Goal: Task Accomplishment & Management: Use online tool/utility

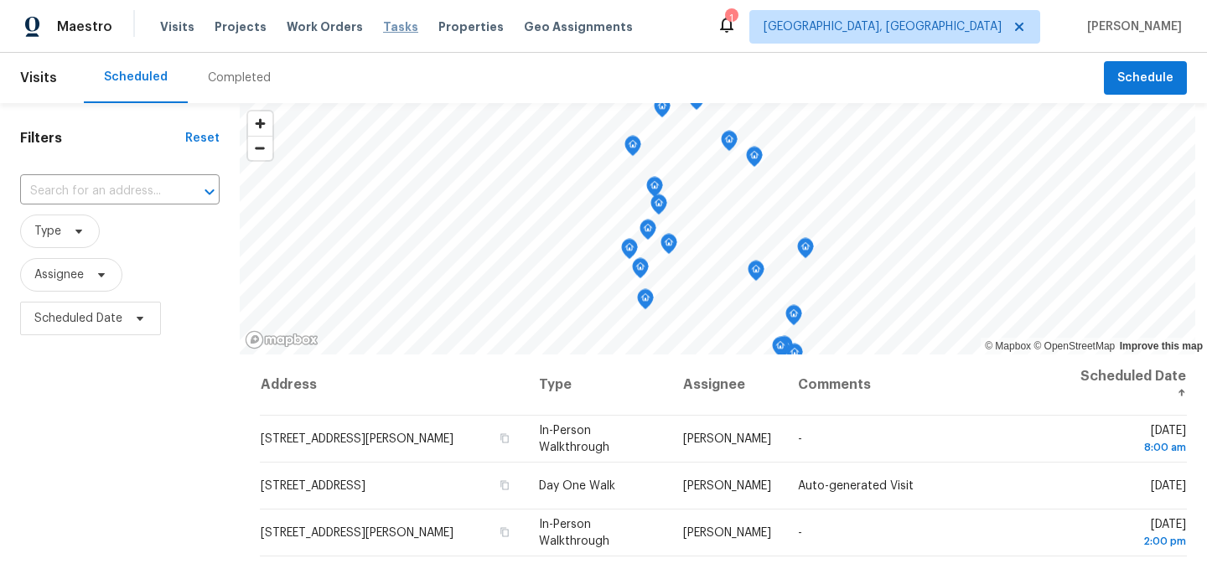
click at [383, 30] on span "Tasks" at bounding box center [400, 27] width 35 height 12
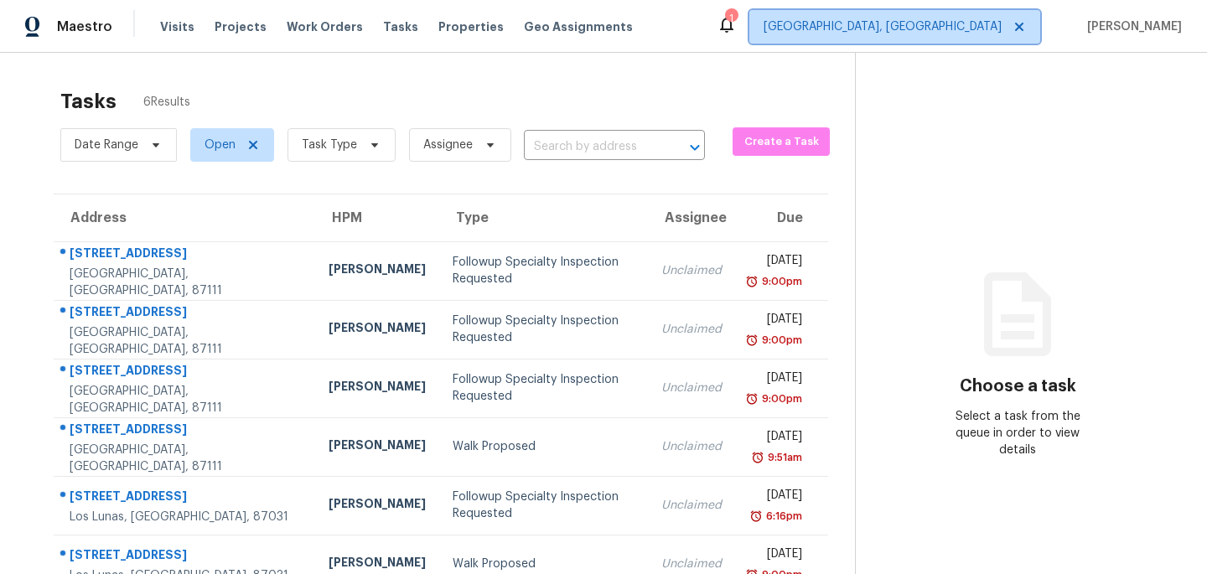
click at [920, 32] on span "Albuquerque, NM" at bounding box center [883, 26] width 238 height 17
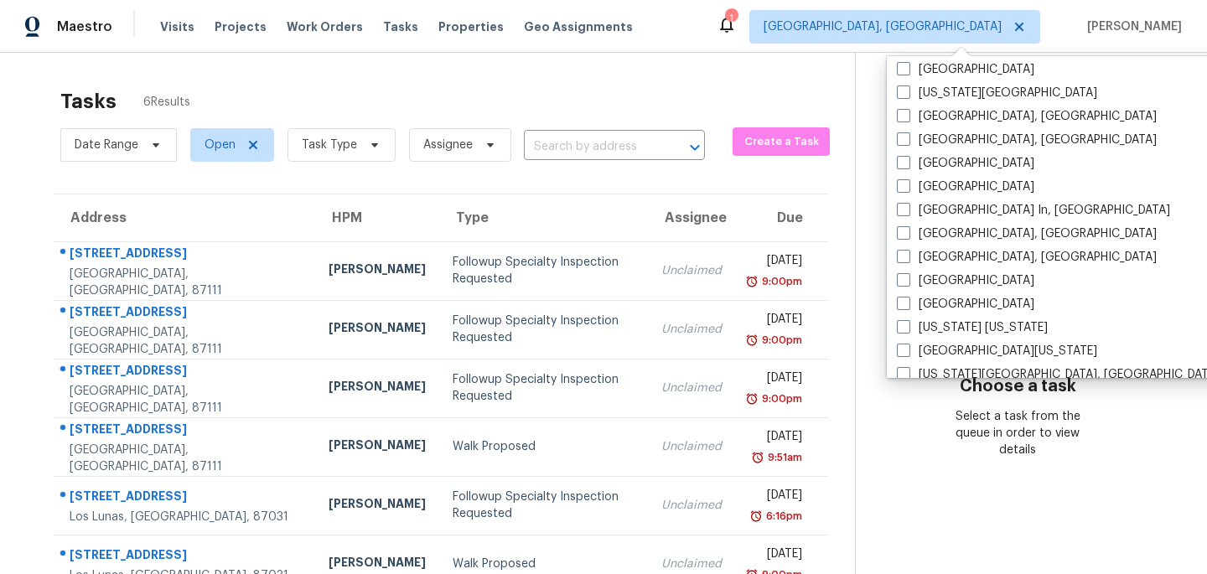
scroll to position [614, 0]
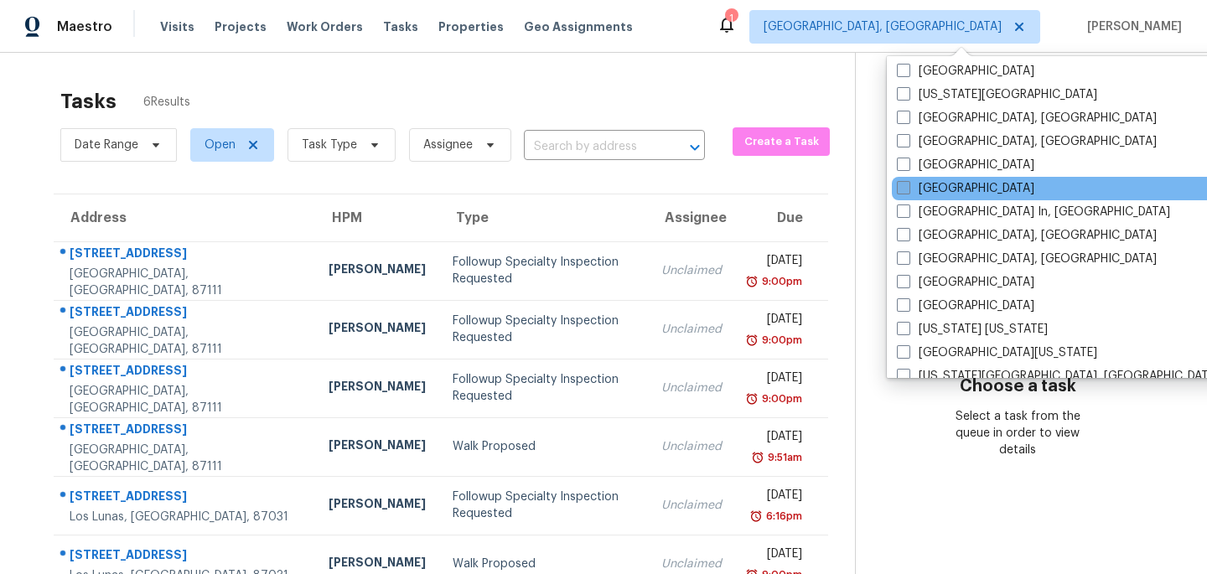
click at [906, 185] on span at bounding box center [903, 187] width 13 height 13
click at [906, 185] on input "Los Angeles" at bounding box center [902, 185] width 11 height 11
checkbox input "true"
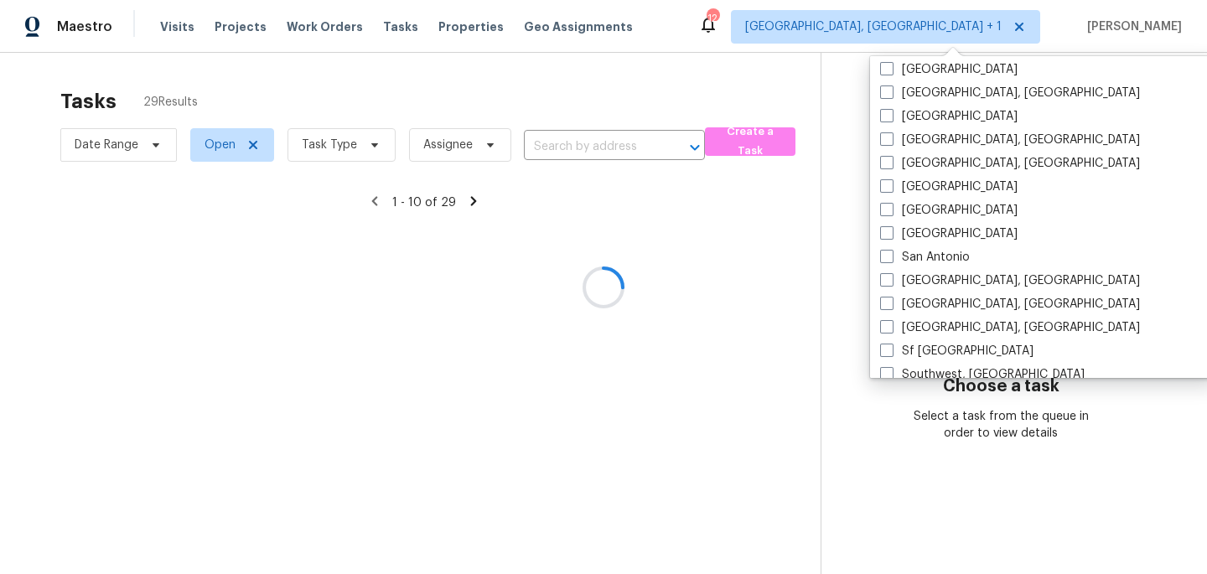
scroll to position [1123, 0]
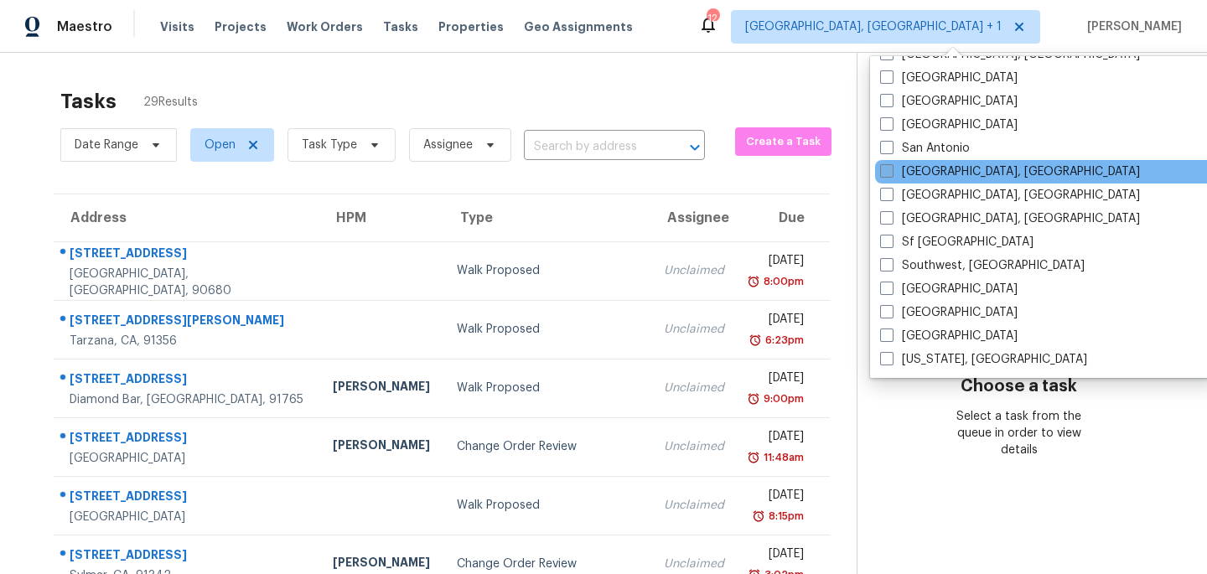
click at [880, 175] on span at bounding box center [886, 170] width 13 height 13
click at [880, 174] on input "San Diego, CA" at bounding box center [885, 168] width 11 height 11
checkbox input "true"
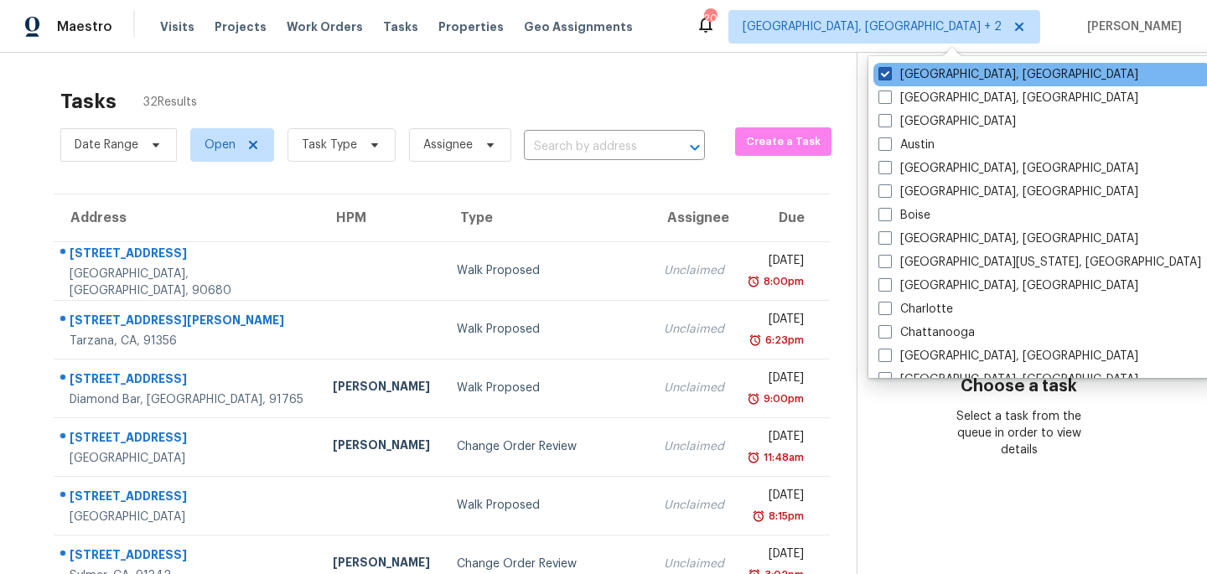
click at [889, 75] on span at bounding box center [885, 73] width 13 height 13
click at [889, 75] on input "Albuquerque, NM" at bounding box center [884, 71] width 11 height 11
checkbox input "false"
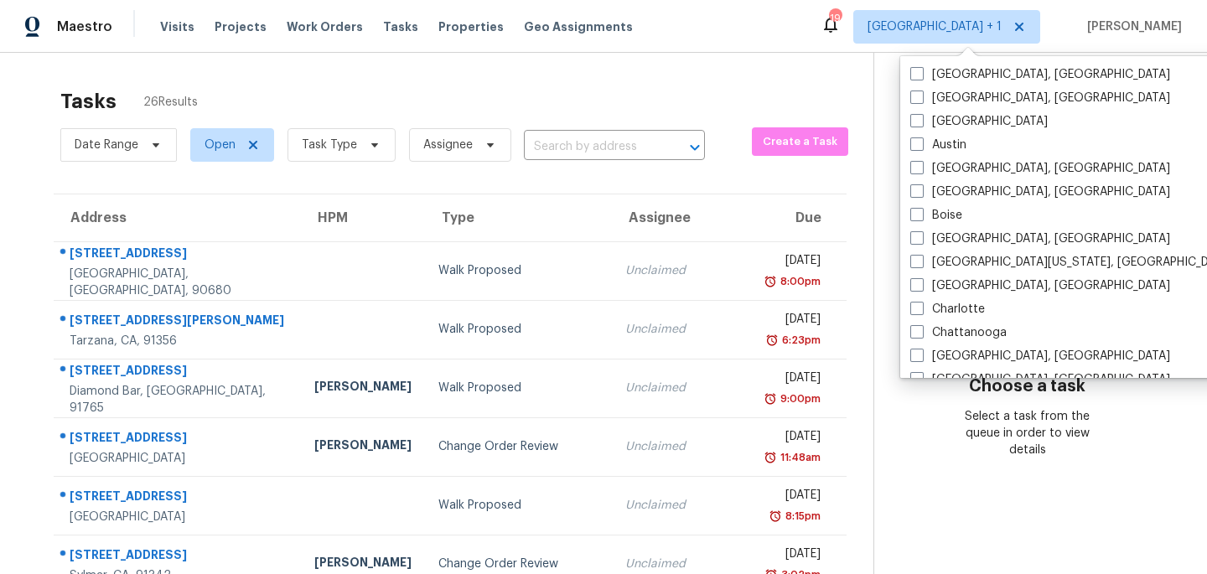
click at [703, 76] on div "Tasks 26 Results Date Range Open Task Type Assignee ​ Create a Task Address HPM…" at bounding box center [603, 463] width 1207 height 821
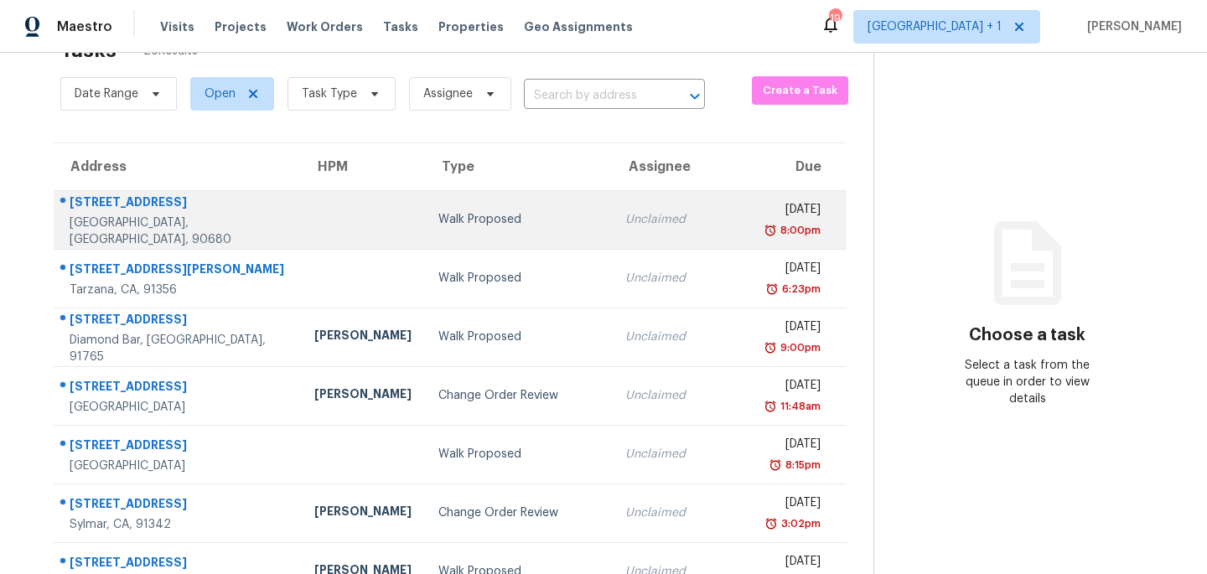
scroll to position [55, 0]
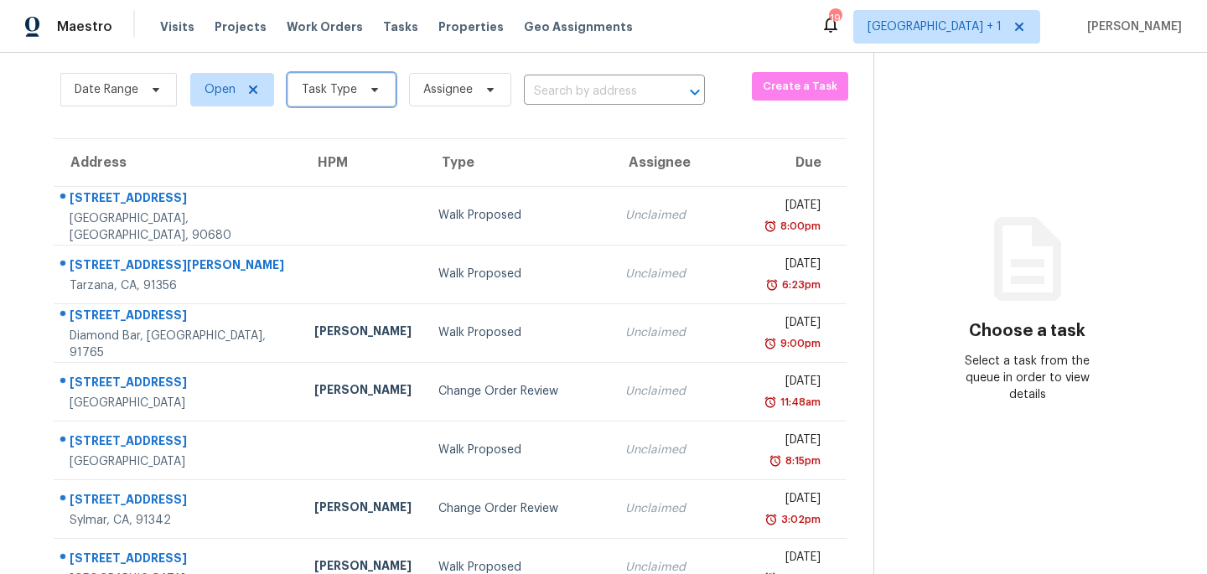
click at [368, 90] on icon at bounding box center [374, 89] width 13 height 13
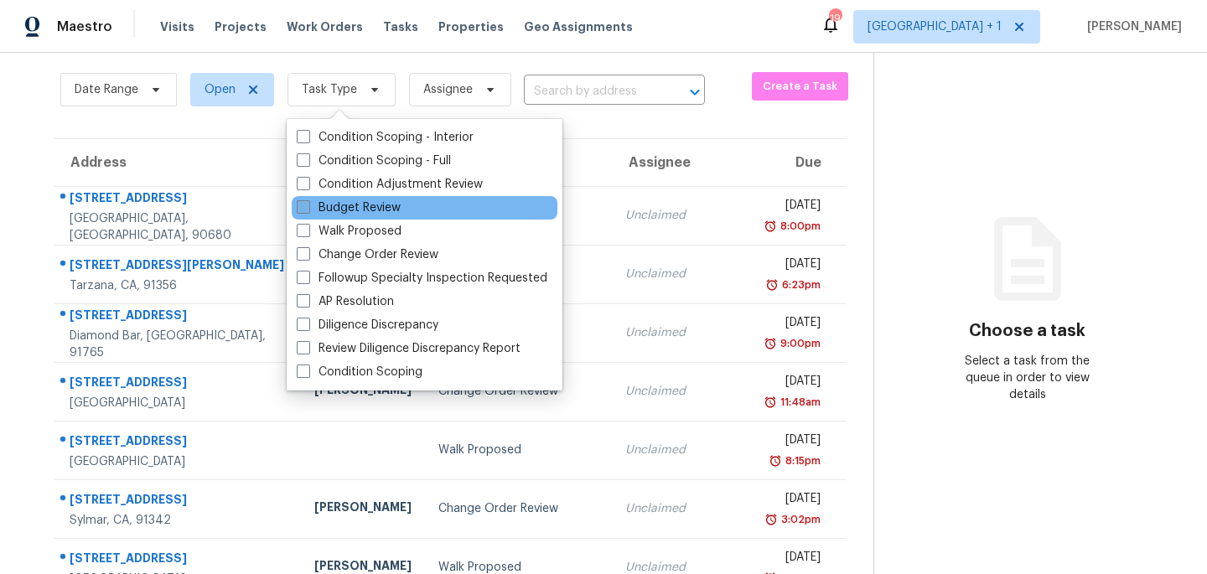
click at [303, 209] on span at bounding box center [303, 206] width 13 height 13
click at [303, 209] on input "Budget Review" at bounding box center [302, 205] width 11 height 11
checkbox input "true"
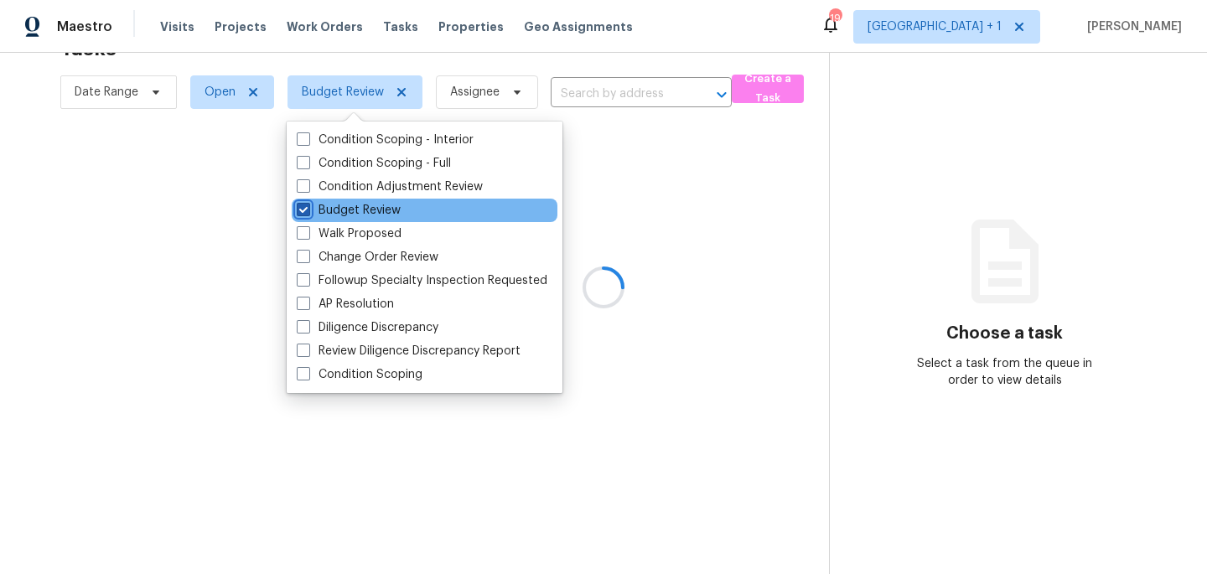
scroll to position [53, 0]
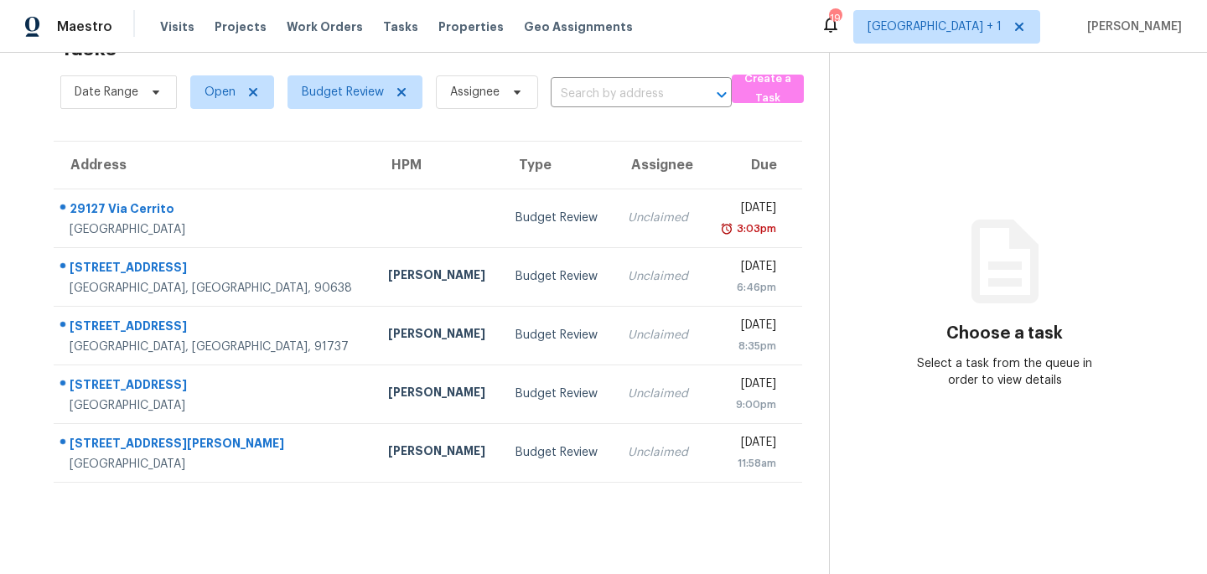
click at [884, 262] on div "Choose a task Select a task from the queue in order to view details" at bounding box center [1005, 320] width 350 height 137
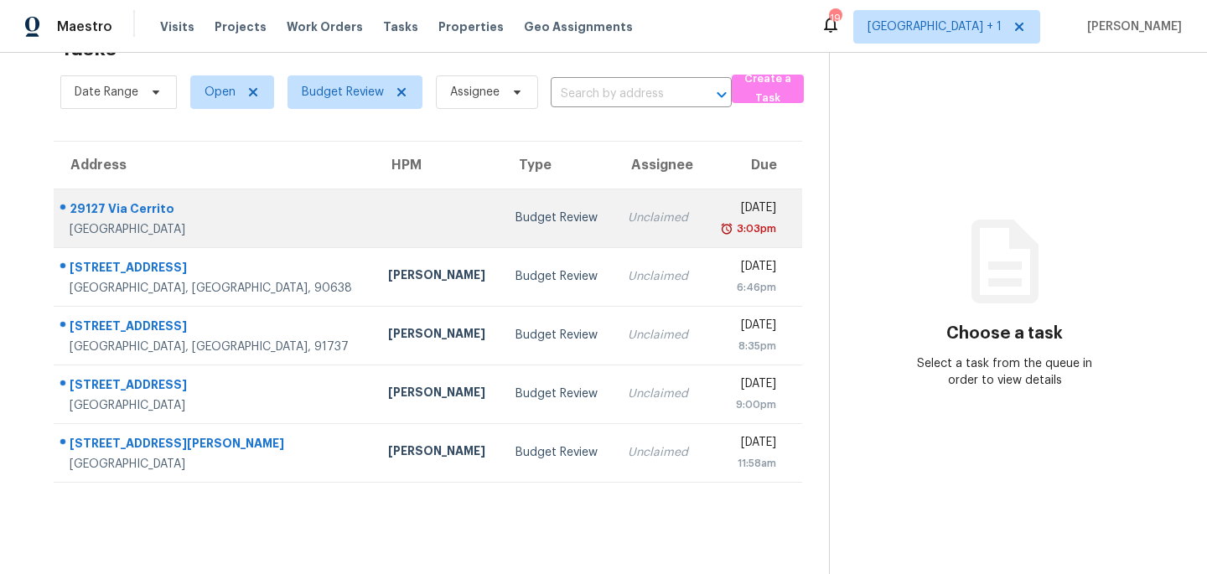
click at [516, 218] on div "Budget Review" at bounding box center [559, 218] width 86 height 17
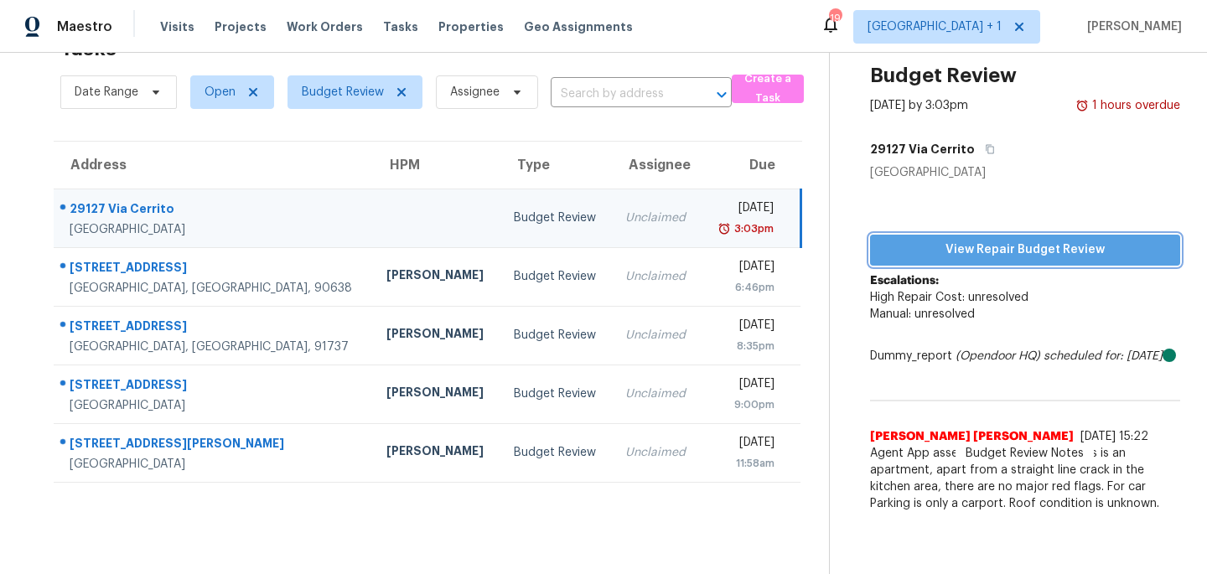
click at [966, 243] on span "View Repair Budget Review" at bounding box center [1025, 250] width 283 height 21
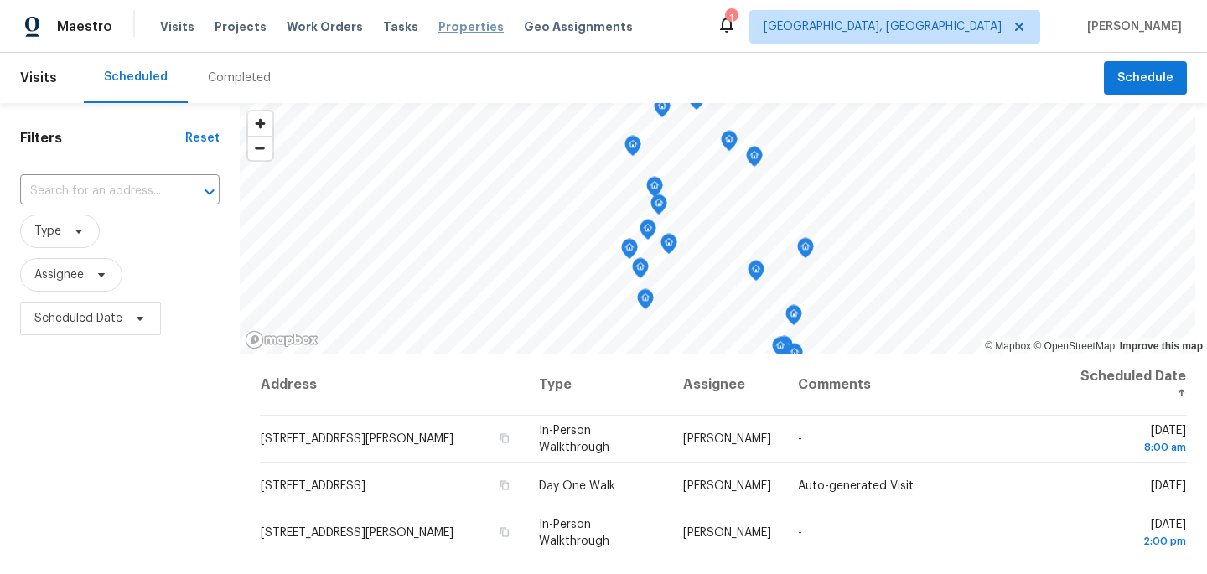
click at [442, 27] on span "Properties" at bounding box center [470, 26] width 65 height 17
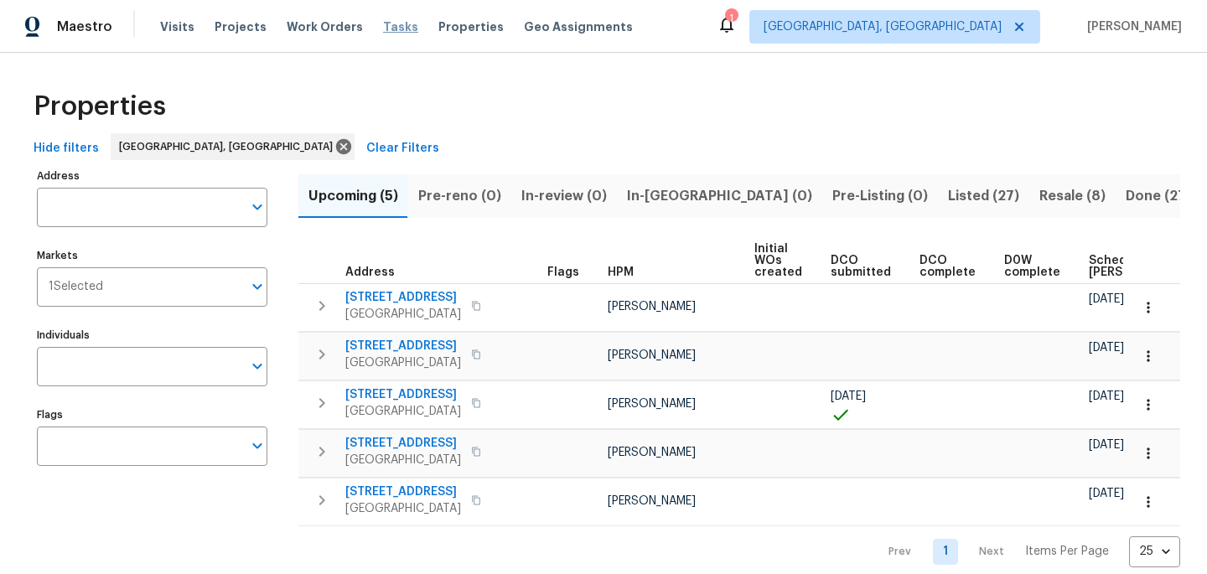
click at [383, 23] on span "Tasks" at bounding box center [400, 27] width 35 height 12
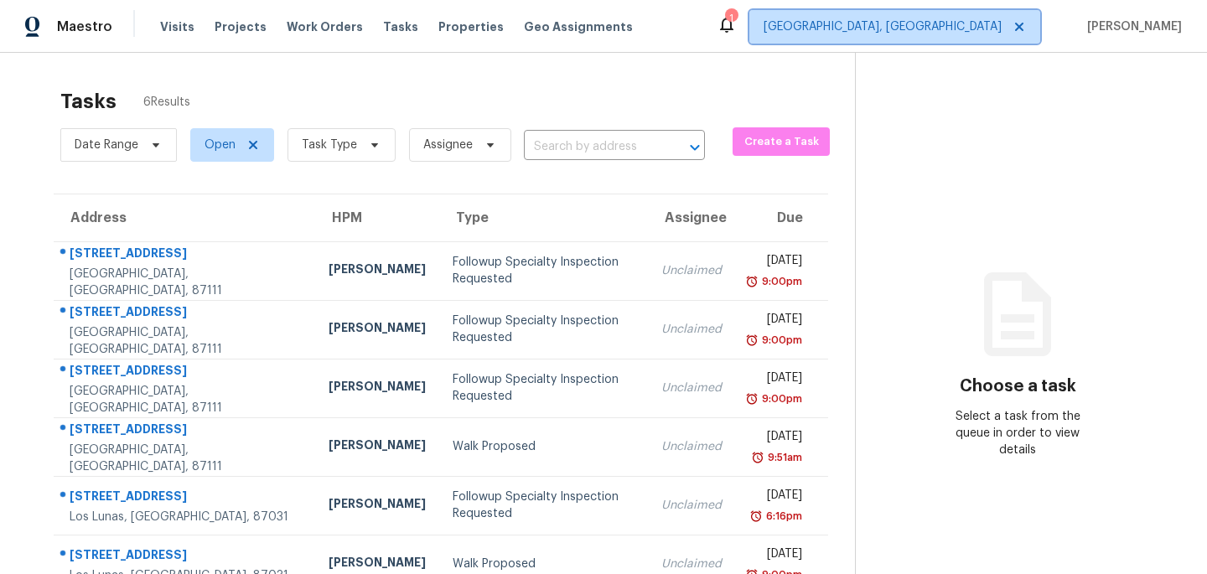
click at [936, 23] on span "Albuquerque, NM" at bounding box center [883, 26] width 238 height 17
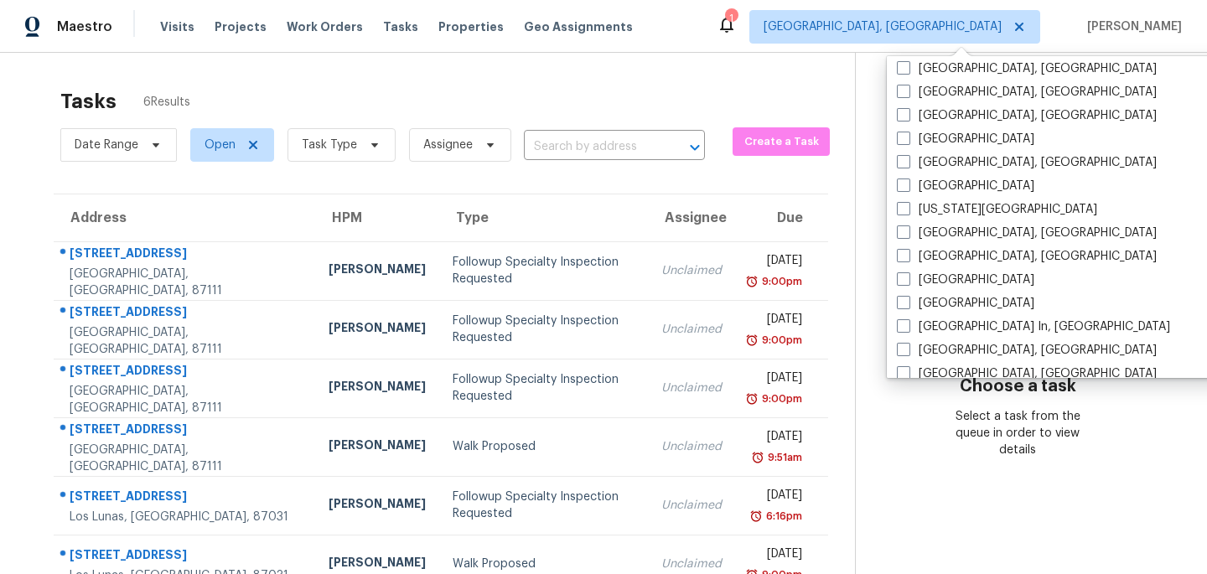
scroll to position [502, 0]
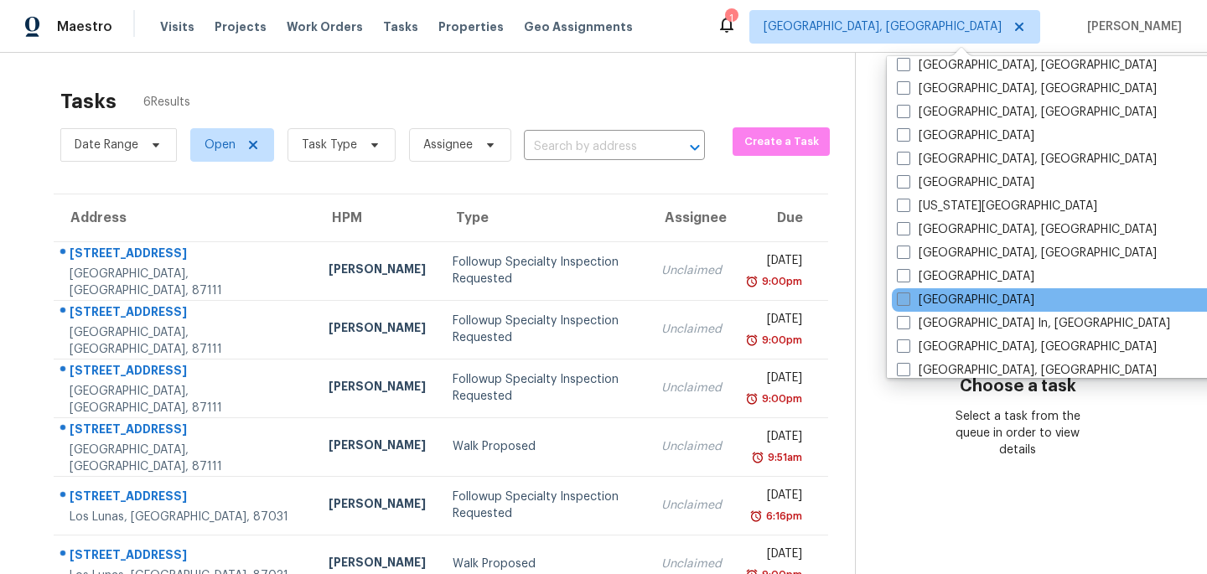
click at [905, 298] on span at bounding box center [903, 299] width 13 height 13
click at [905, 298] on input "Los Angeles" at bounding box center [902, 297] width 11 height 11
checkbox input "true"
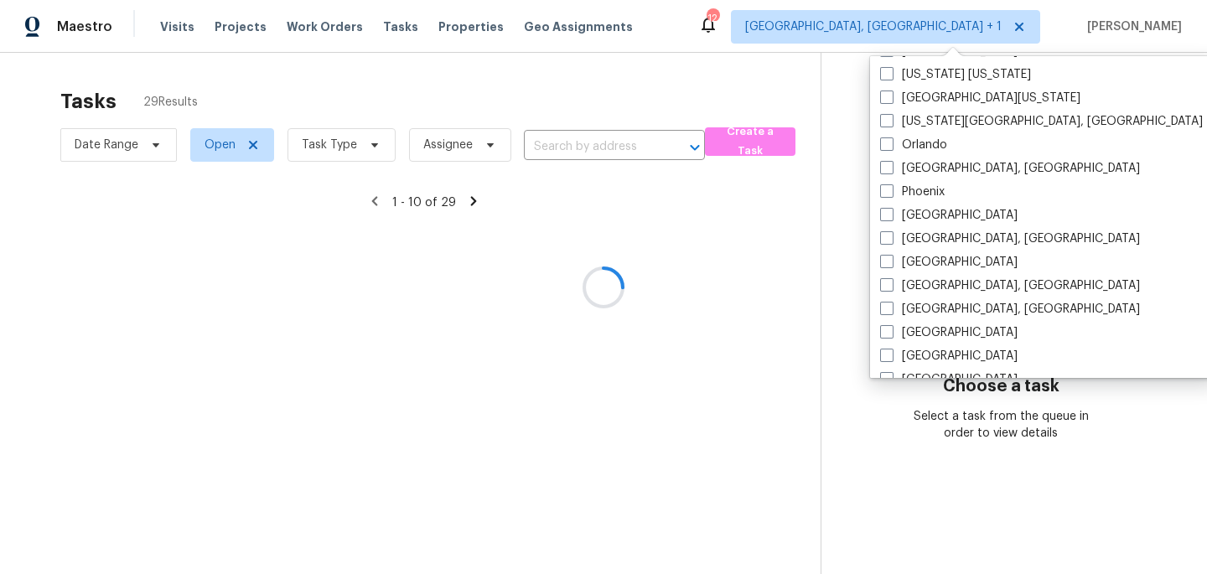
scroll to position [1123, 0]
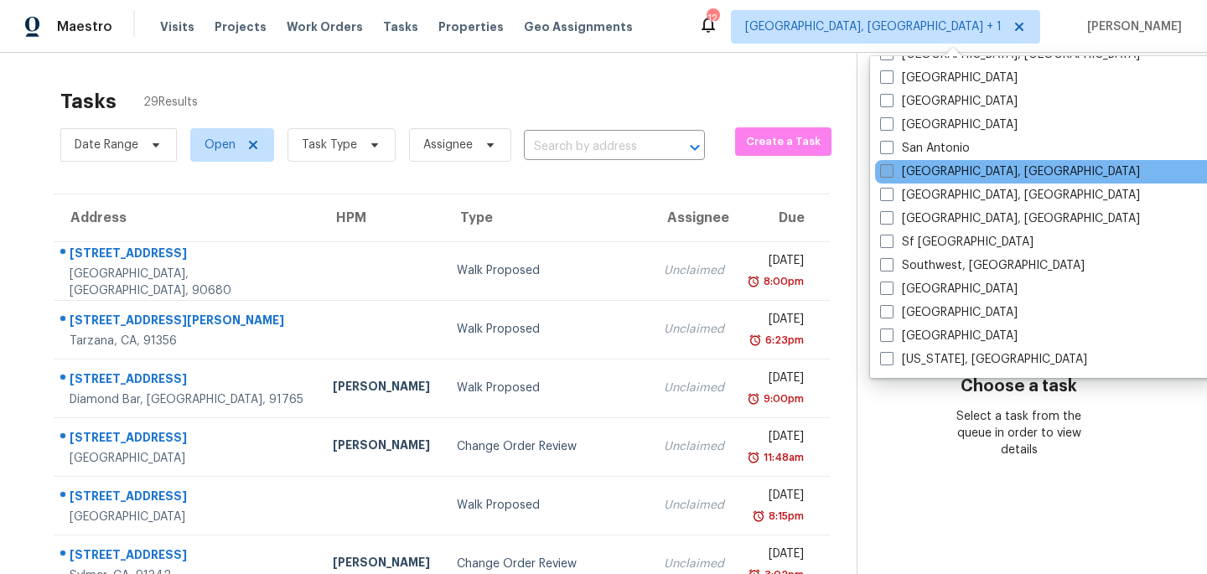
click at [885, 175] on span at bounding box center [886, 170] width 13 height 13
click at [885, 174] on input "San Diego, CA" at bounding box center [885, 168] width 11 height 11
checkbox input "true"
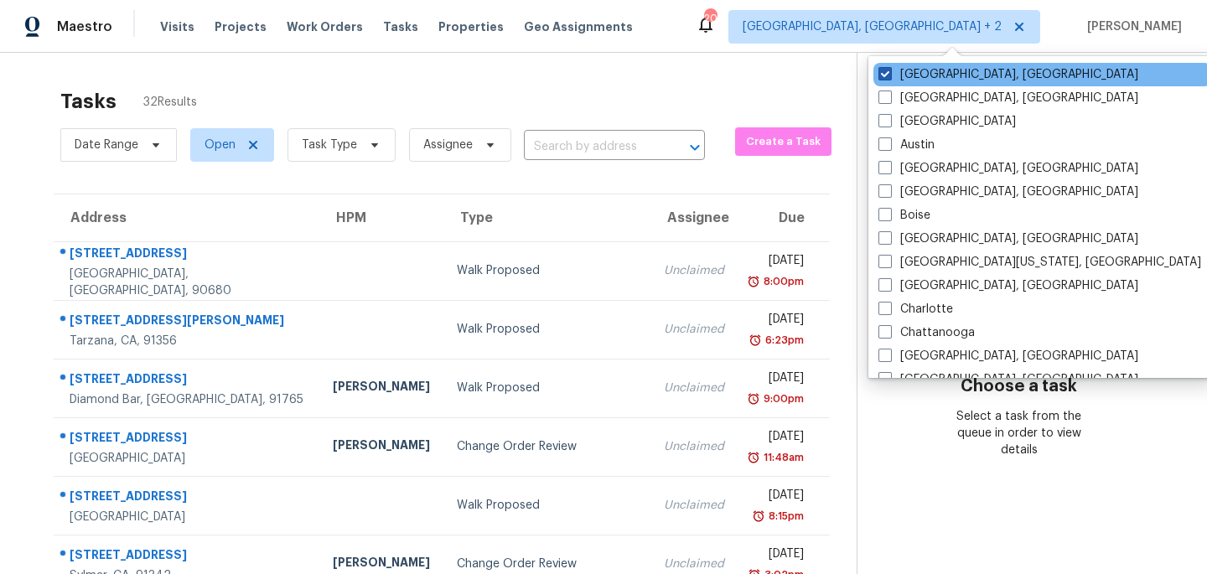
click at [884, 75] on span at bounding box center [885, 73] width 13 height 13
click at [884, 75] on input "Albuquerque, NM" at bounding box center [884, 71] width 11 height 11
checkbox input "false"
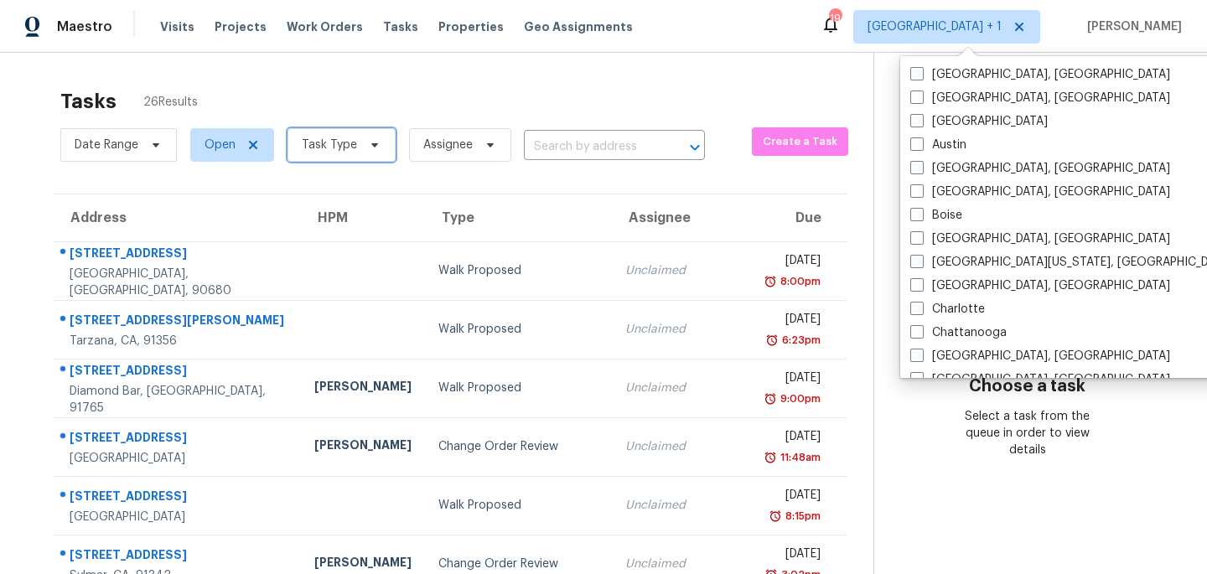
click at [368, 146] on icon at bounding box center [374, 144] width 13 height 13
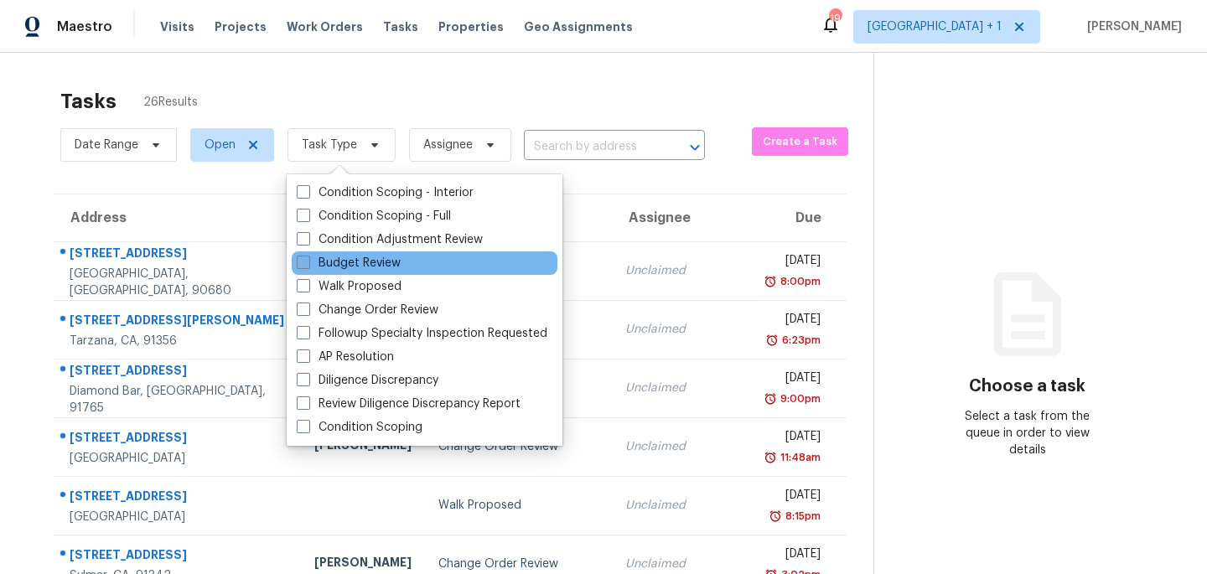
click at [301, 268] on span at bounding box center [303, 262] width 13 height 13
click at [301, 266] on input "Budget Review" at bounding box center [302, 260] width 11 height 11
checkbox input "true"
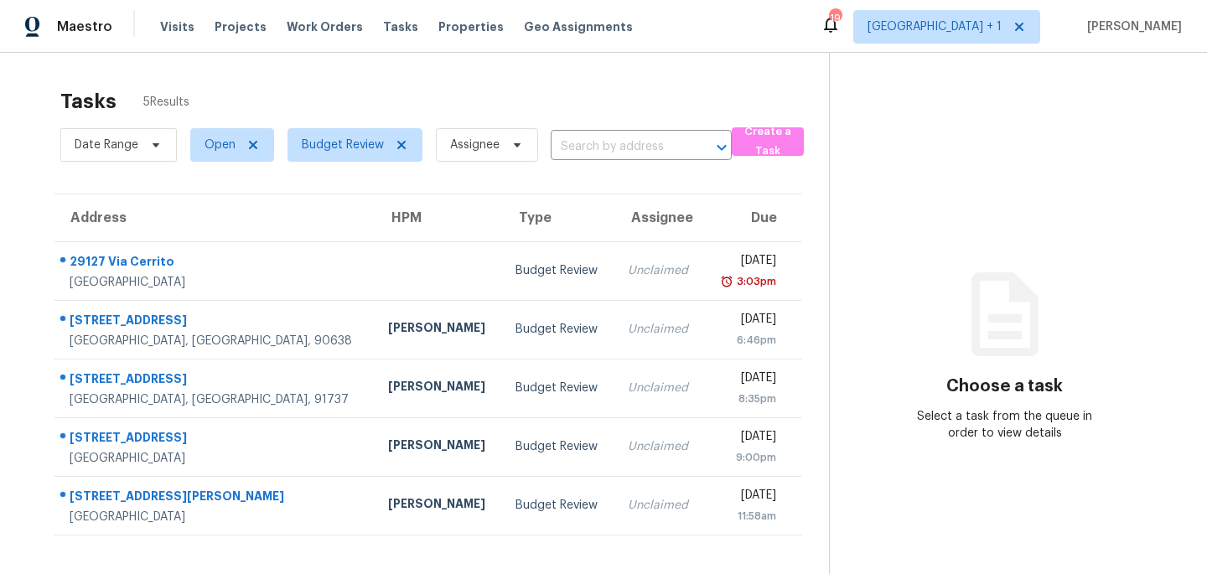
click at [455, 82] on div "Tasks 5 Results" at bounding box center [444, 102] width 769 height 44
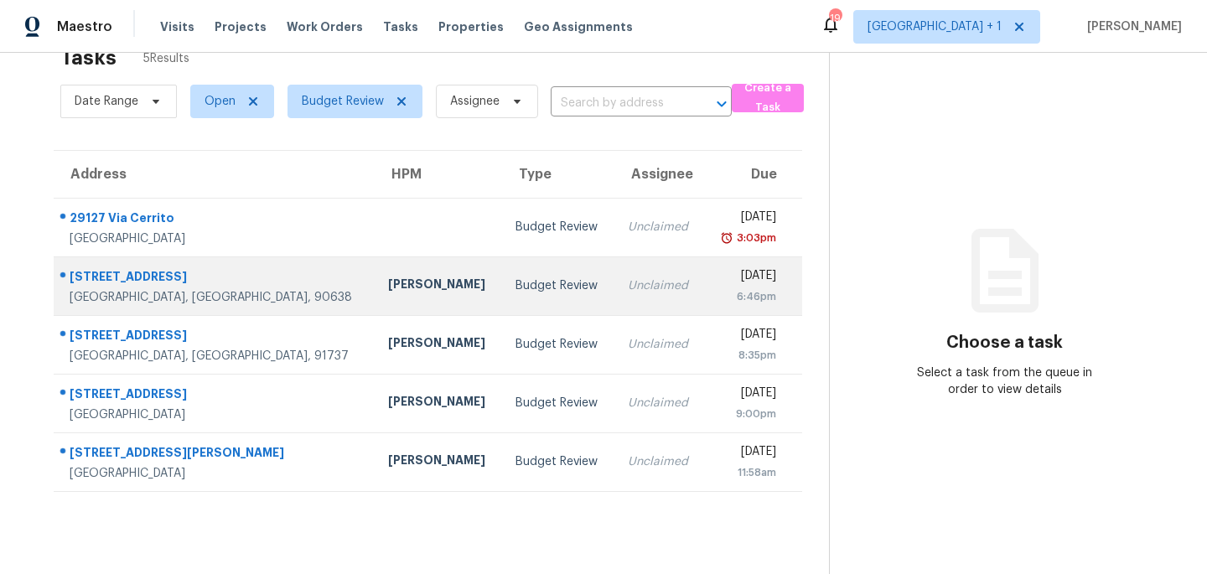
scroll to position [53, 0]
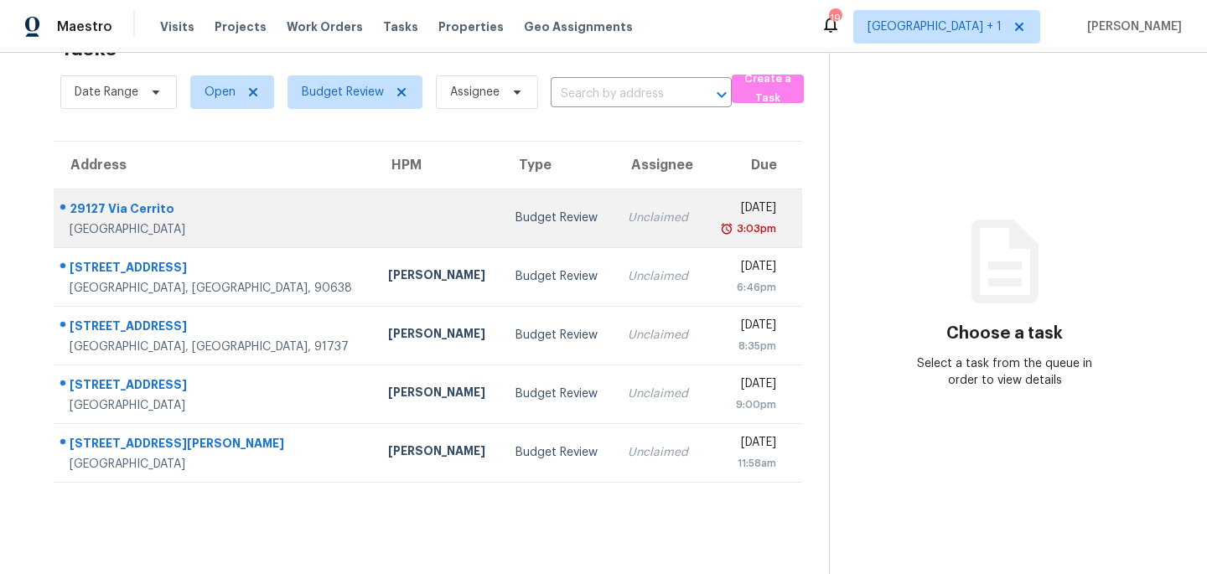
click at [516, 217] on div "Budget Review" at bounding box center [559, 218] width 86 height 17
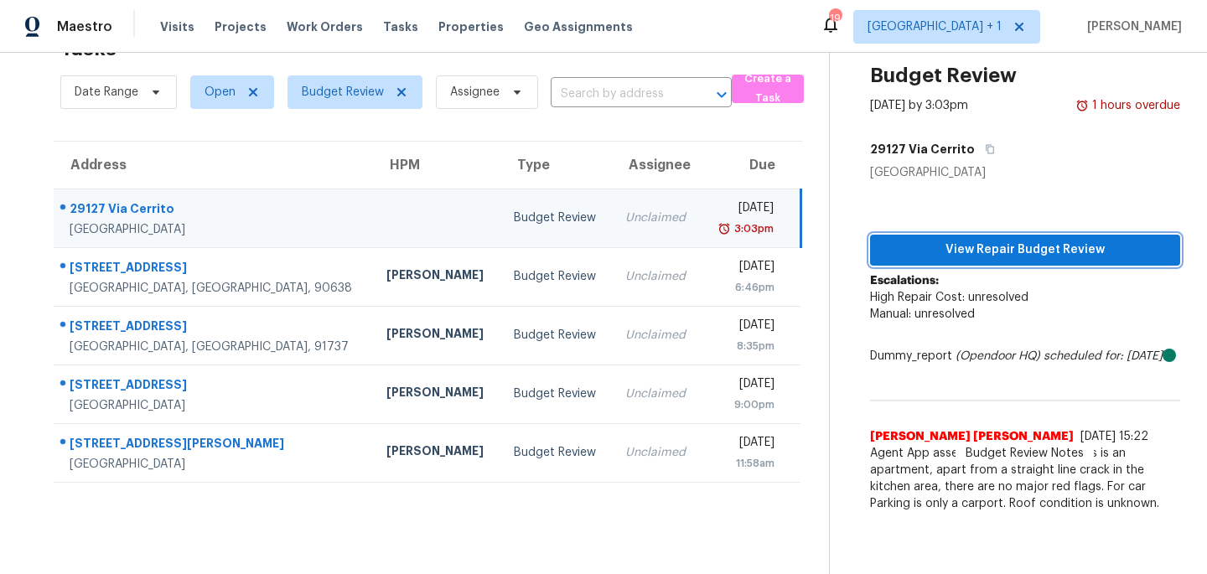
click at [1024, 252] on span "View Repair Budget Review" at bounding box center [1025, 250] width 283 height 21
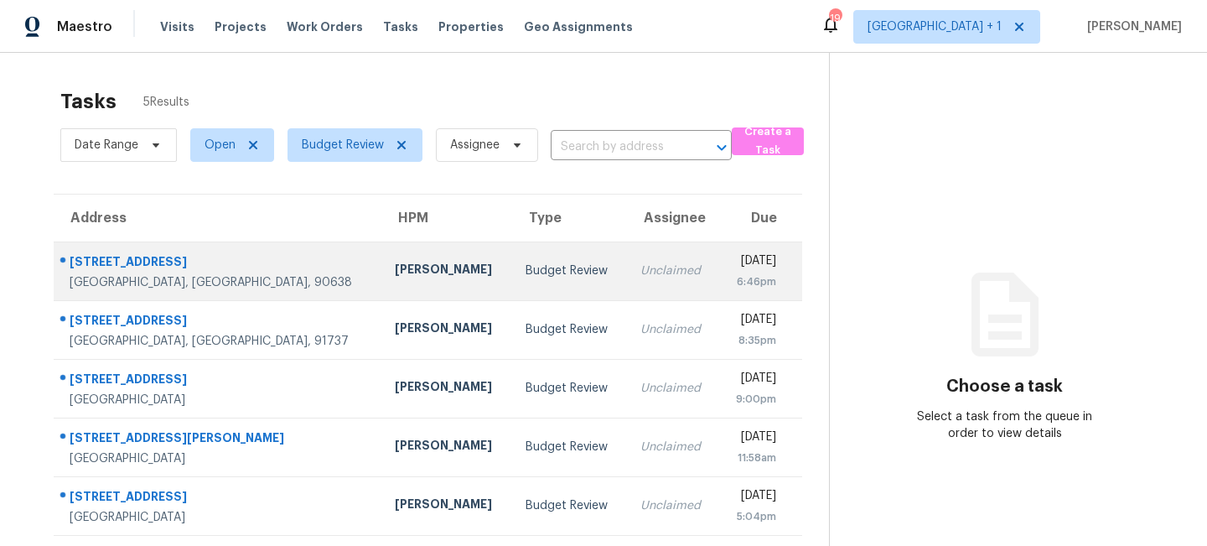
click at [395, 274] on div "[PERSON_NAME]" at bounding box center [447, 271] width 104 height 21
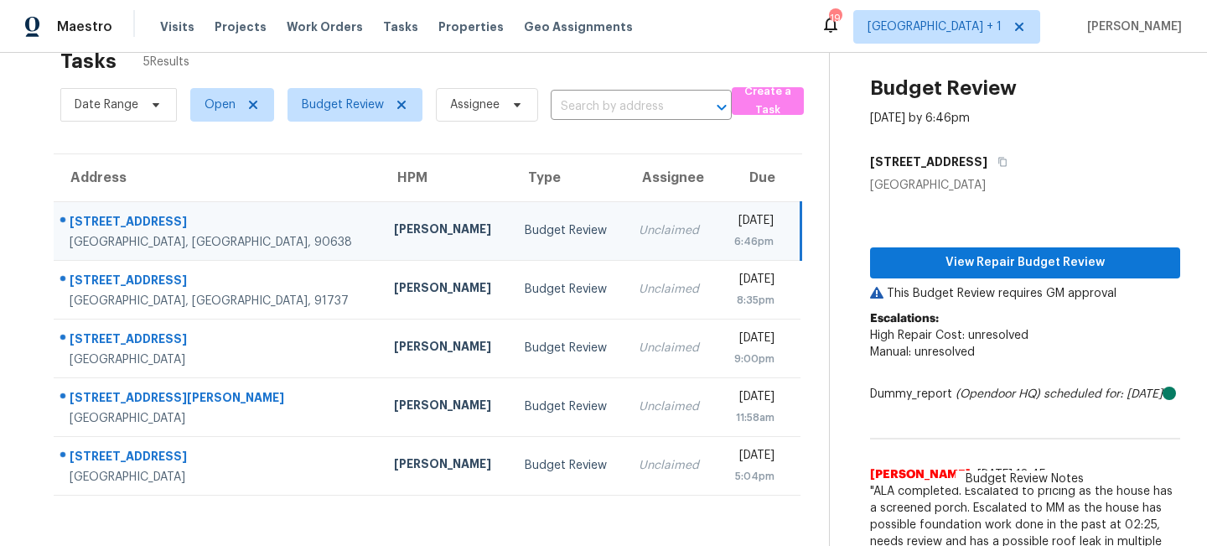
scroll to position [42, 0]
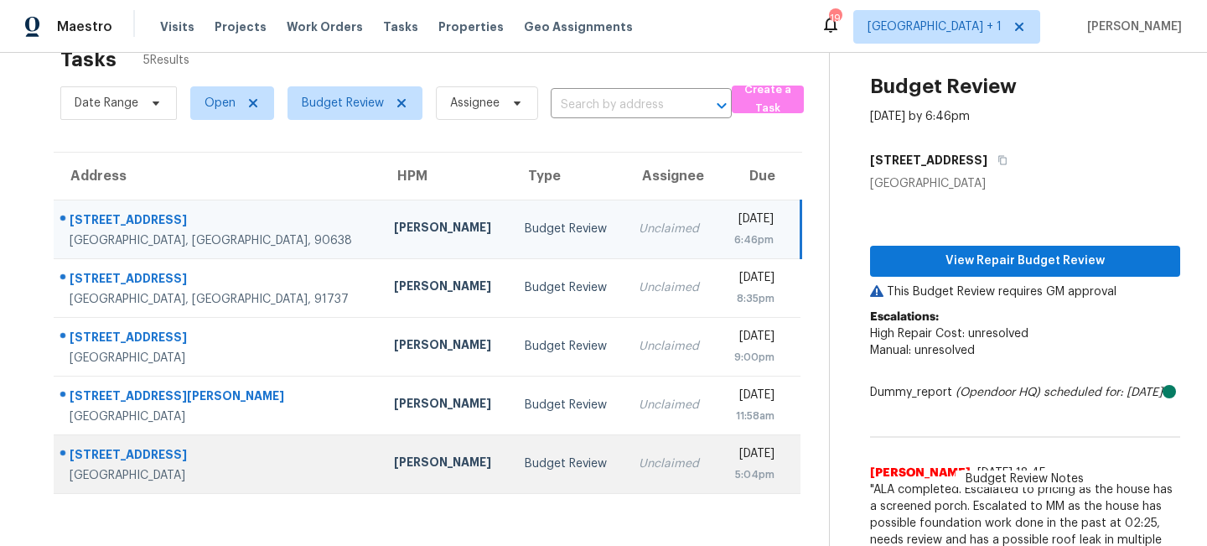
click at [639, 467] on div "Unclaimed" at bounding box center [671, 463] width 65 height 17
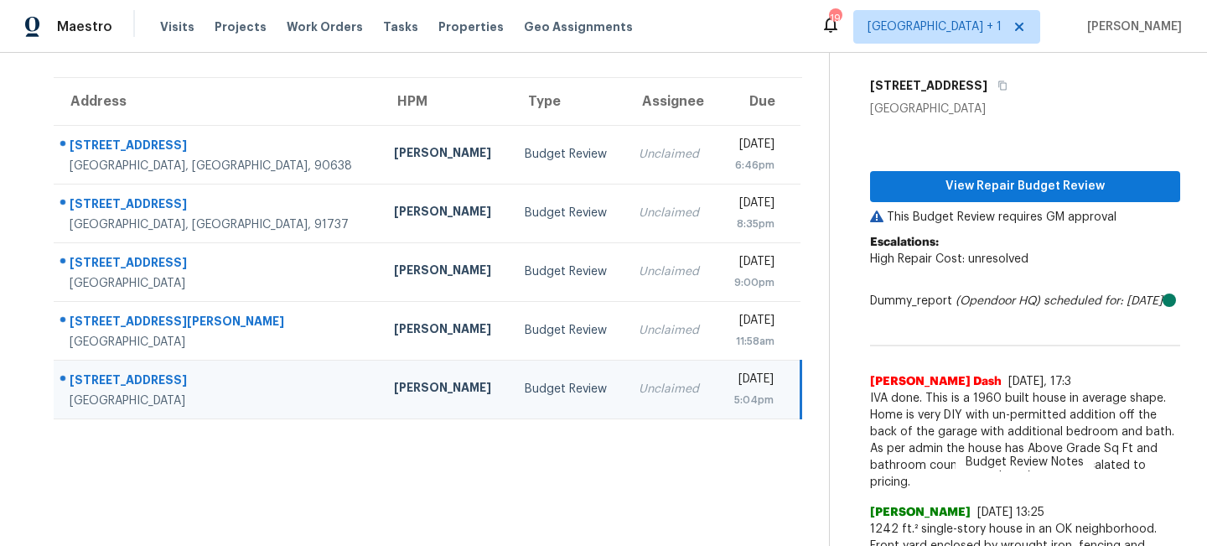
scroll to position [114, 0]
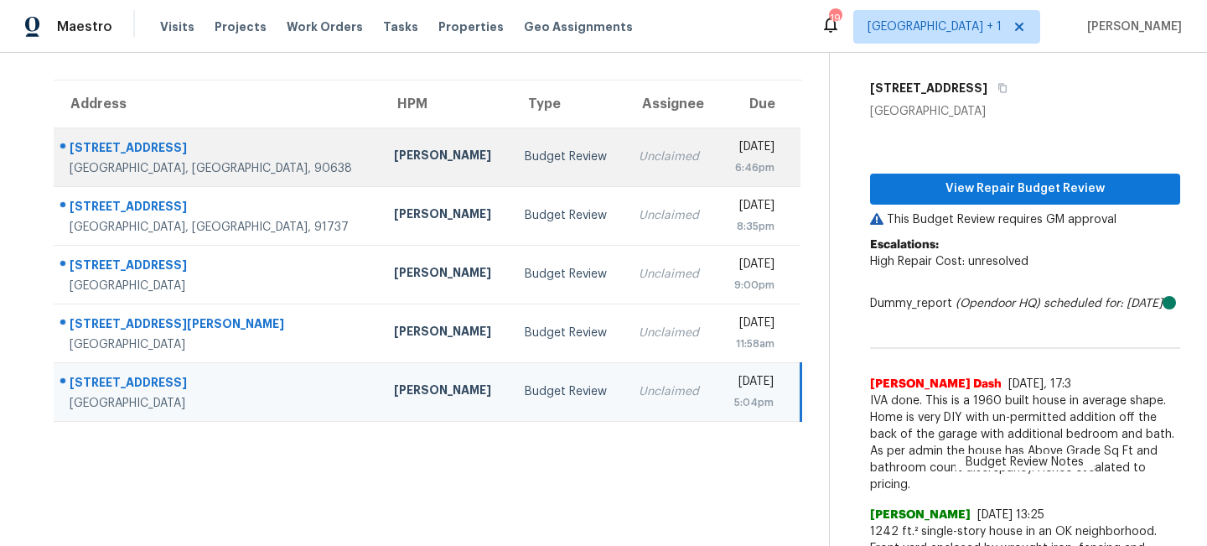
click at [547, 153] on td "Budget Review" at bounding box center [568, 156] width 114 height 59
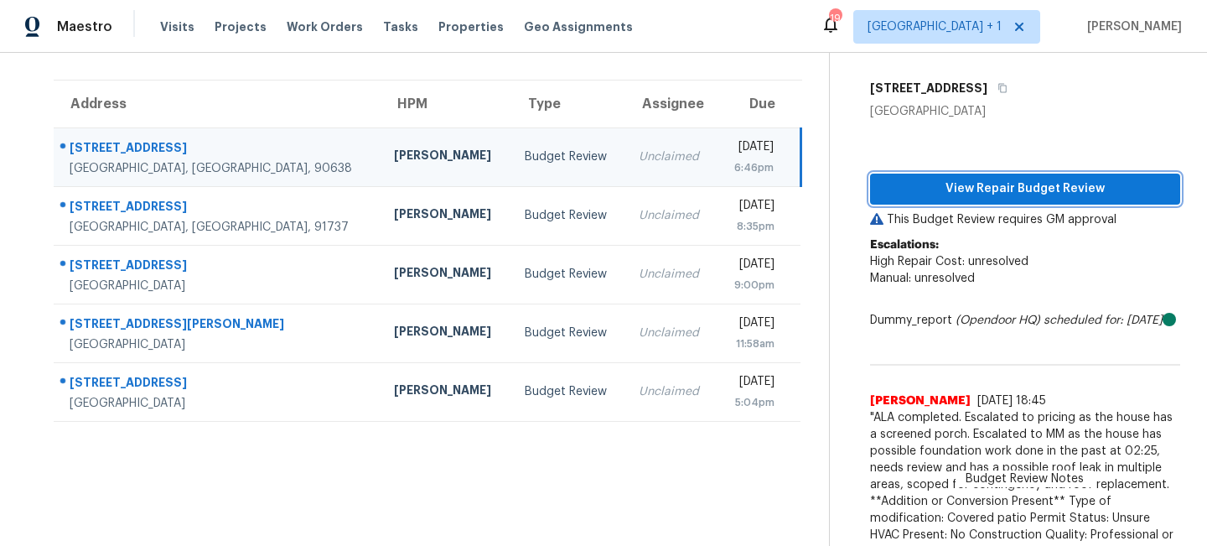
click at [968, 193] on span "View Repair Budget Review" at bounding box center [1025, 189] width 283 height 21
click at [309, 432] on section "Tasks 5 Results Date Range Open Budget Review Assignee ​ Create a Task Address …" at bounding box center [428, 301] width 802 height 670
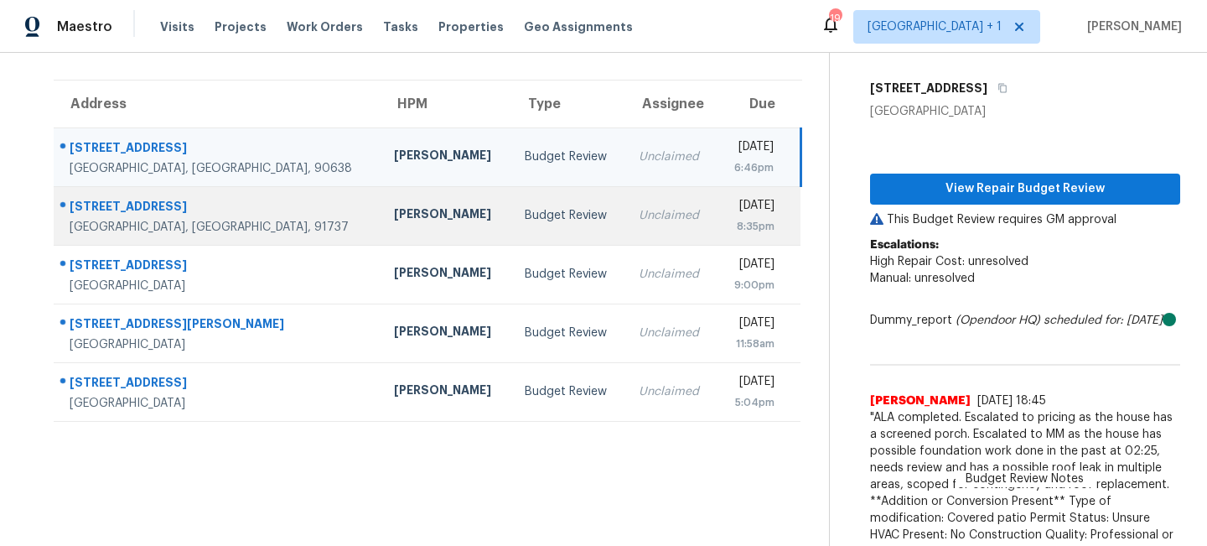
click at [717, 211] on td "Thu, Sep 4th 2025 8:35pm" at bounding box center [759, 215] width 84 height 59
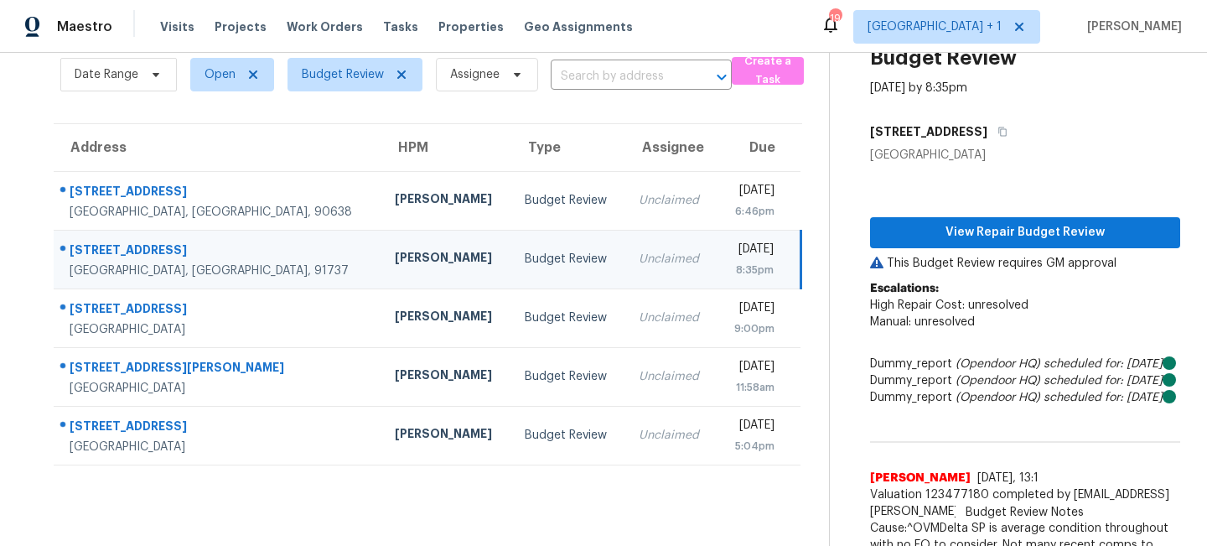
scroll to position [57, 0]
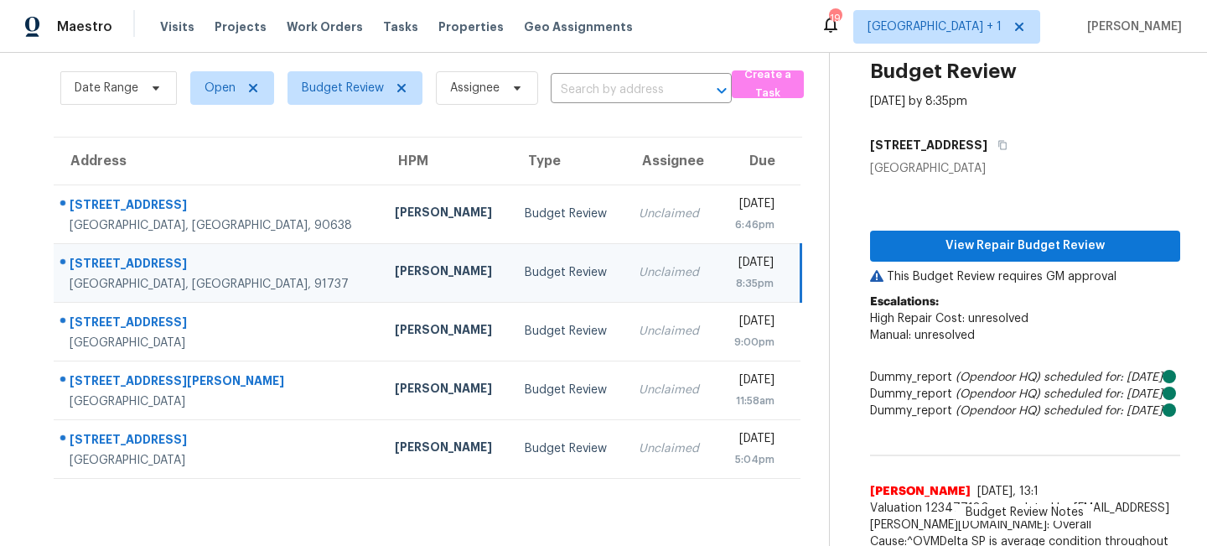
click at [525, 278] on div "Budget Review" at bounding box center [568, 272] width 87 height 17
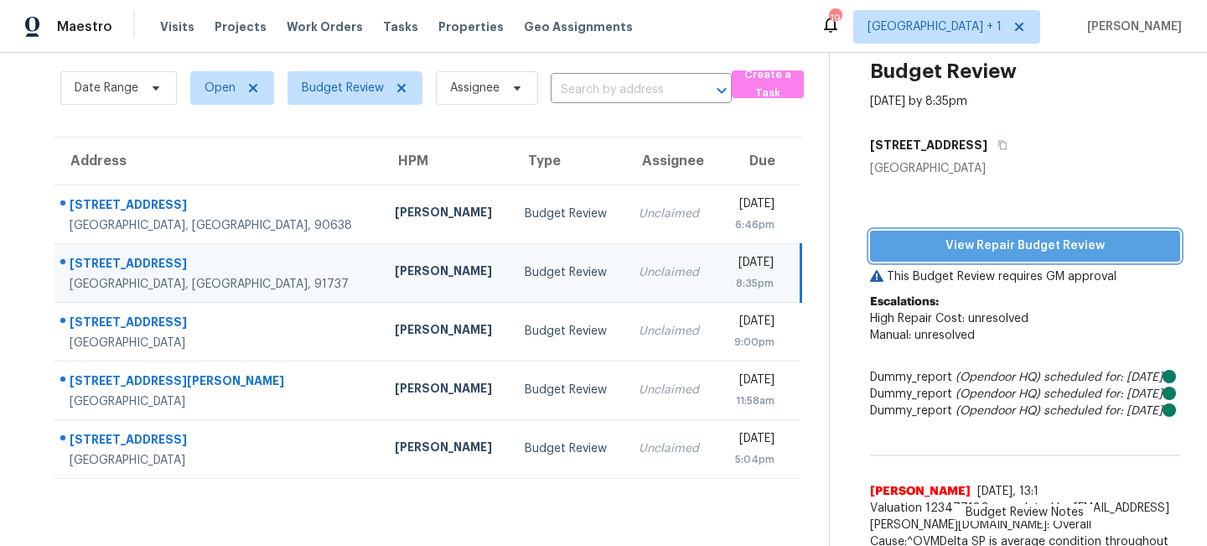
click at [982, 242] on span "View Repair Budget Review" at bounding box center [1025, 246] width 283 height 21
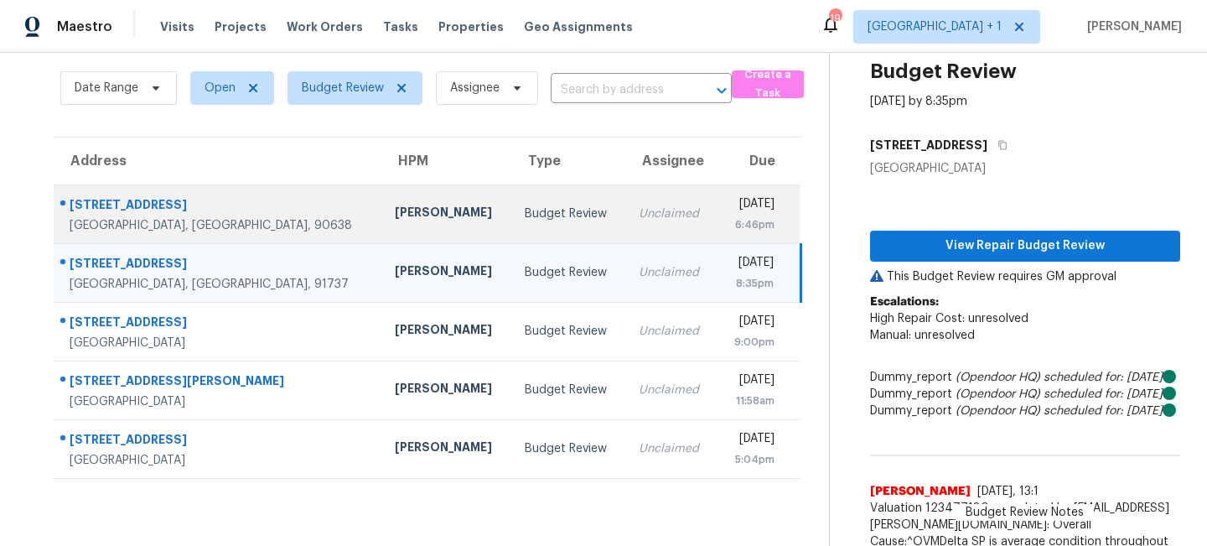
click at [511, 224] on td "Budget Review" at bounding box center [568, 213] width 114 height 59
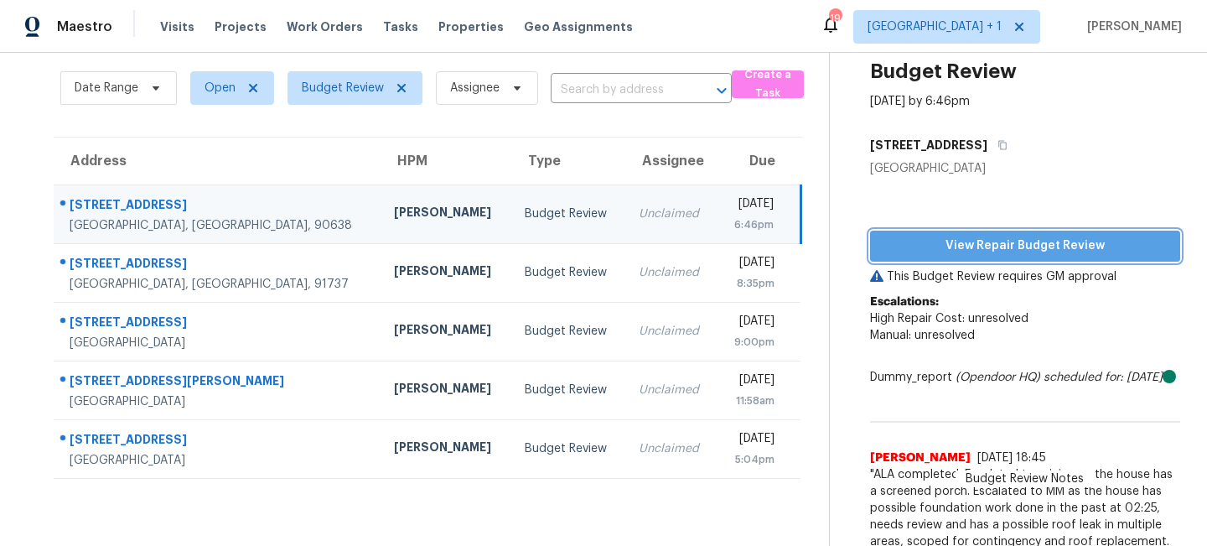
click at [990, 244] on span "View Repair Budget Review" at bounding box center [1025, 246] width 283 height 21
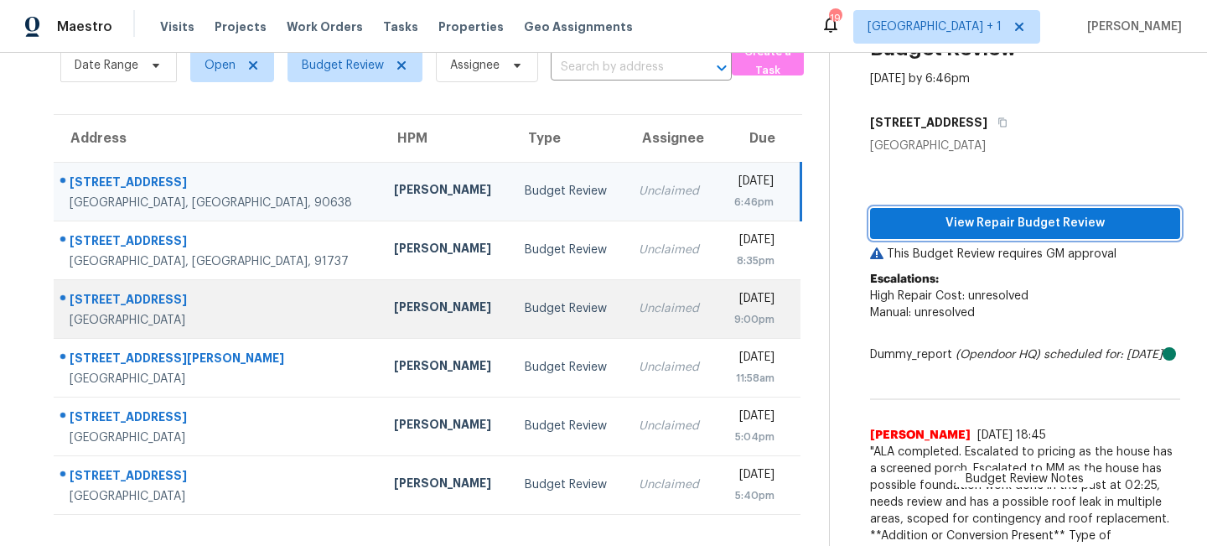
scroll to position [78, 0]
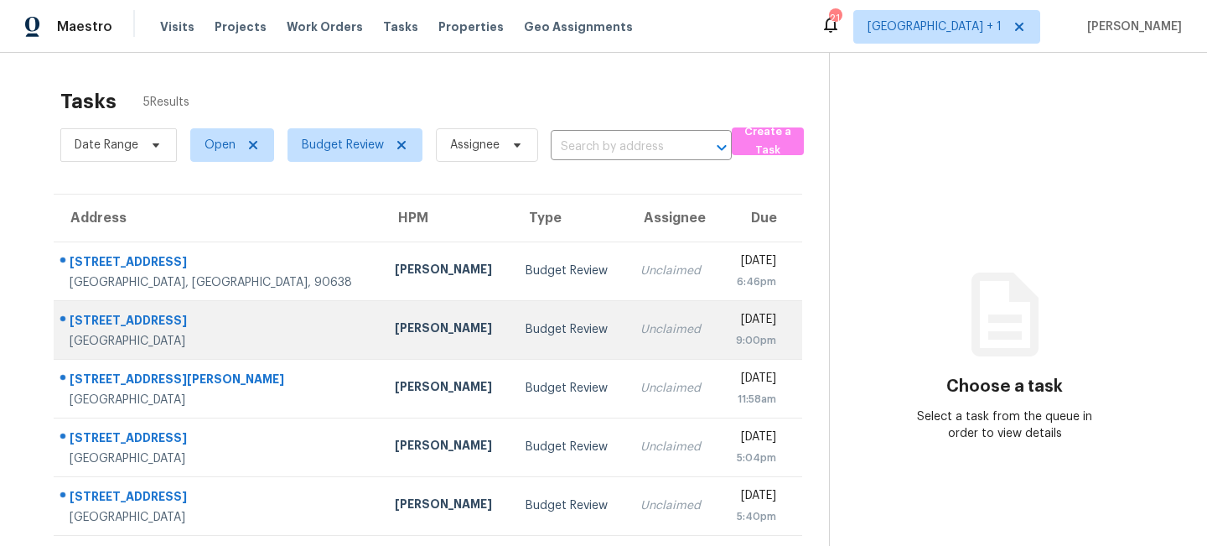
click at [395, 324] on div "Theodore Mirabella" at bounding box center [447, 329] width 104 height 21
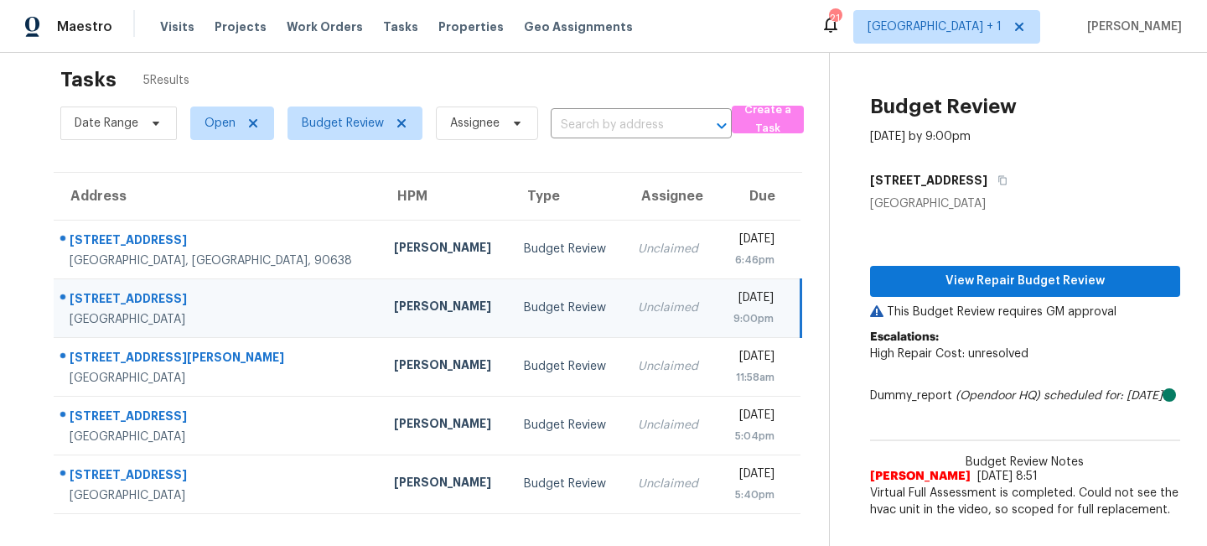
scroll to position [53, 0]
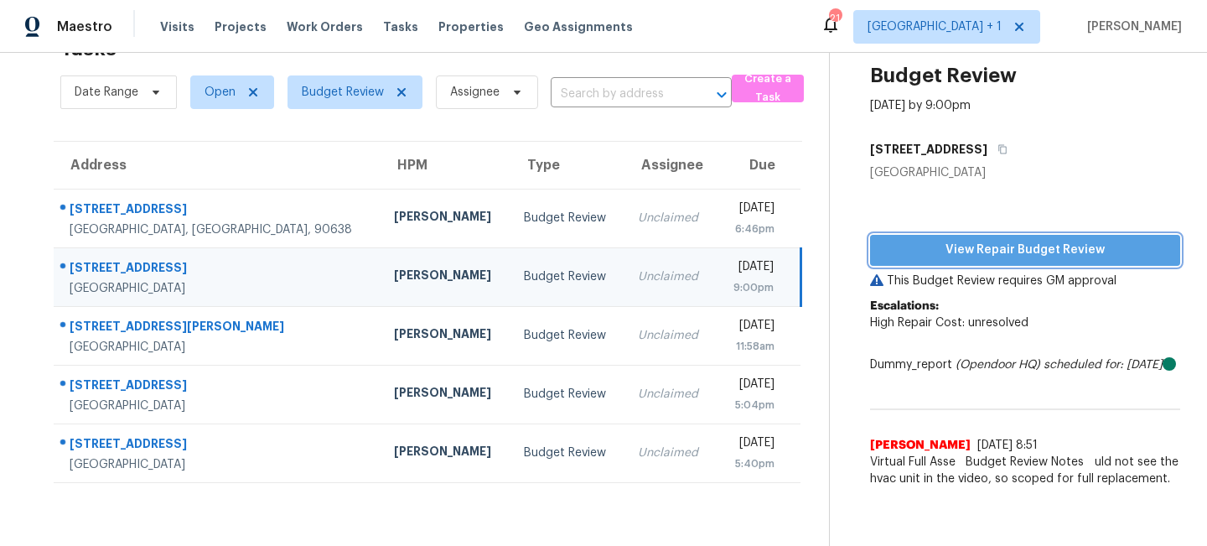
click at [996, 246] on span "View Repair Budget Review" at bounding box center [1025, 250] width 283 height 21
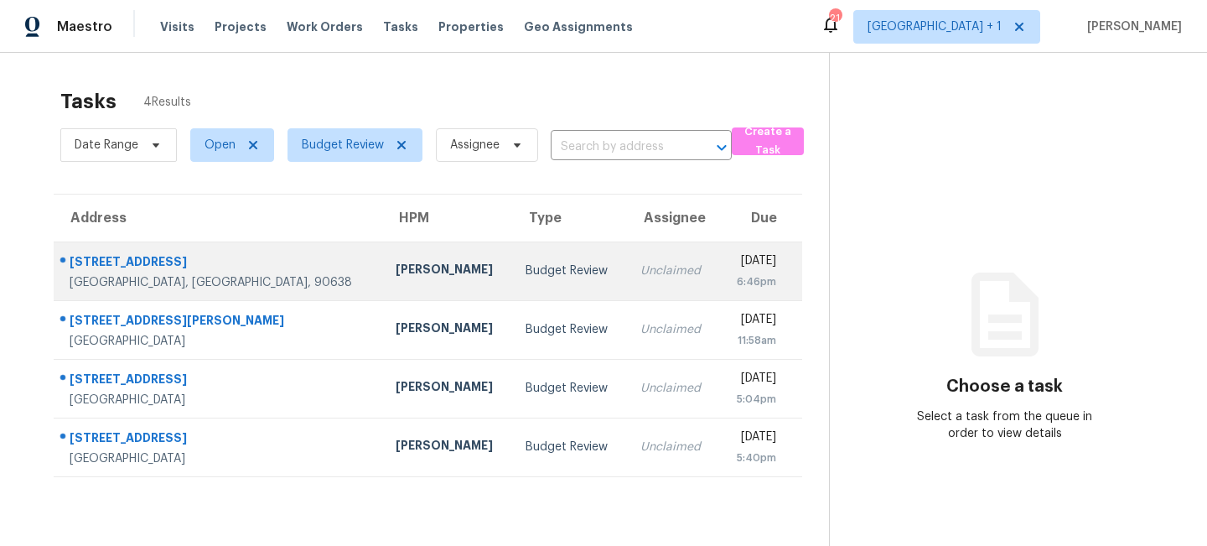
click at [526, 270] on div "Budget Review" at bounding box center [570, 270] width 88 height 17
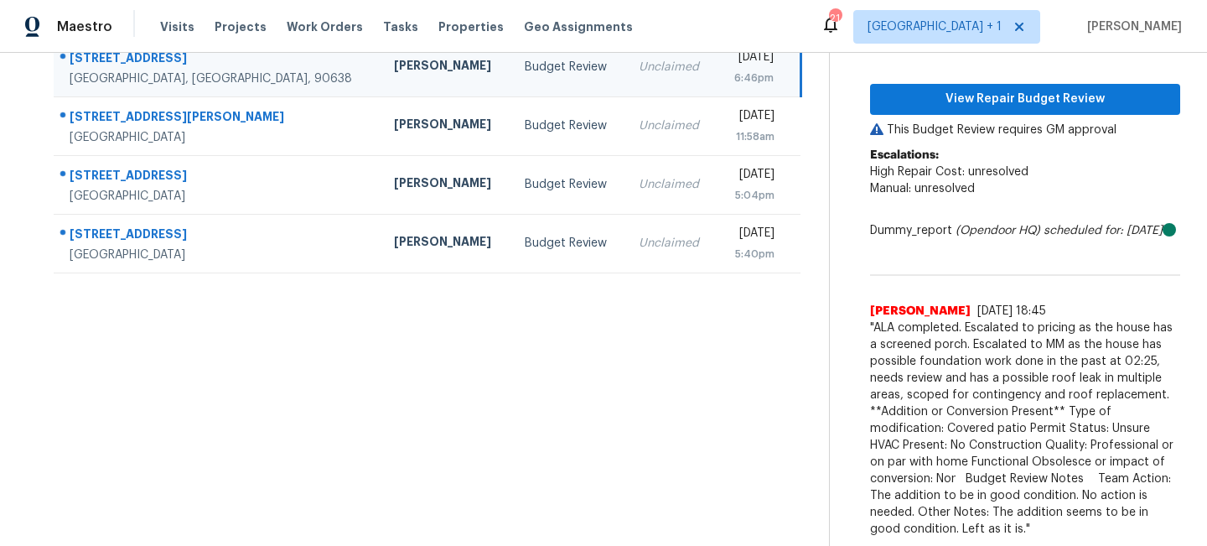
scroll to position [220, 0]
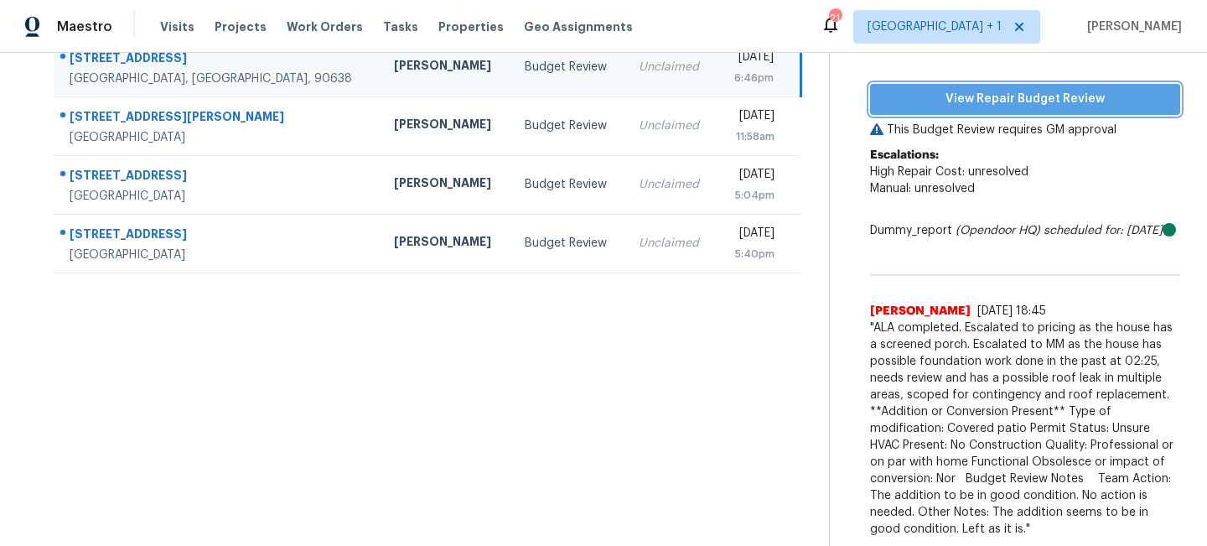
click at [999, 89] on span "View Repair Budget Review" at bounding box center [1025, 99] width 283 height 21
